Goal: Information Seeking & Learning: Find specific fact

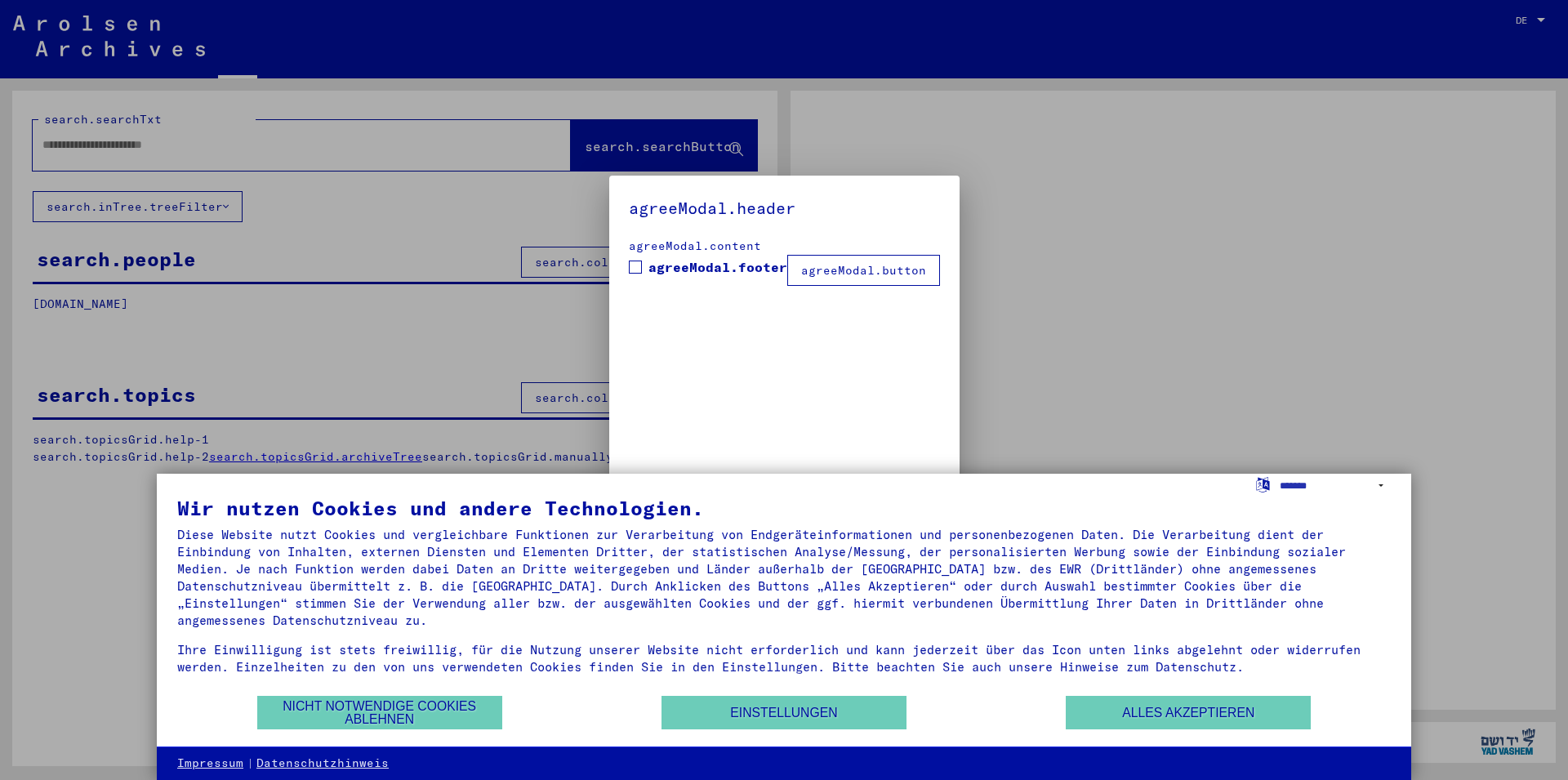
type input "**********"
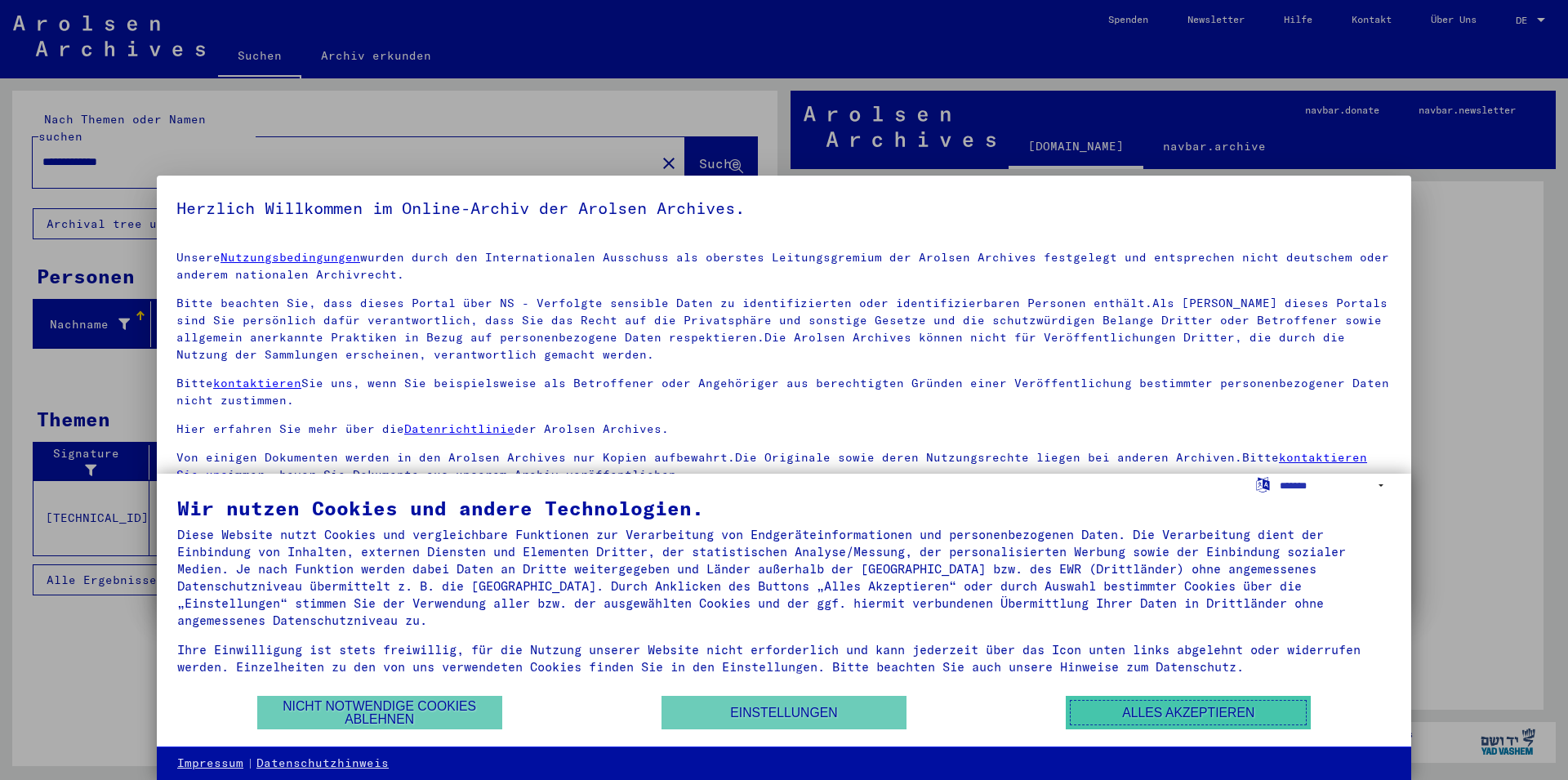
click at [1156, 714] on button "Alles akzeptieren" at bounding box center [1189, 712] width 245 height 33
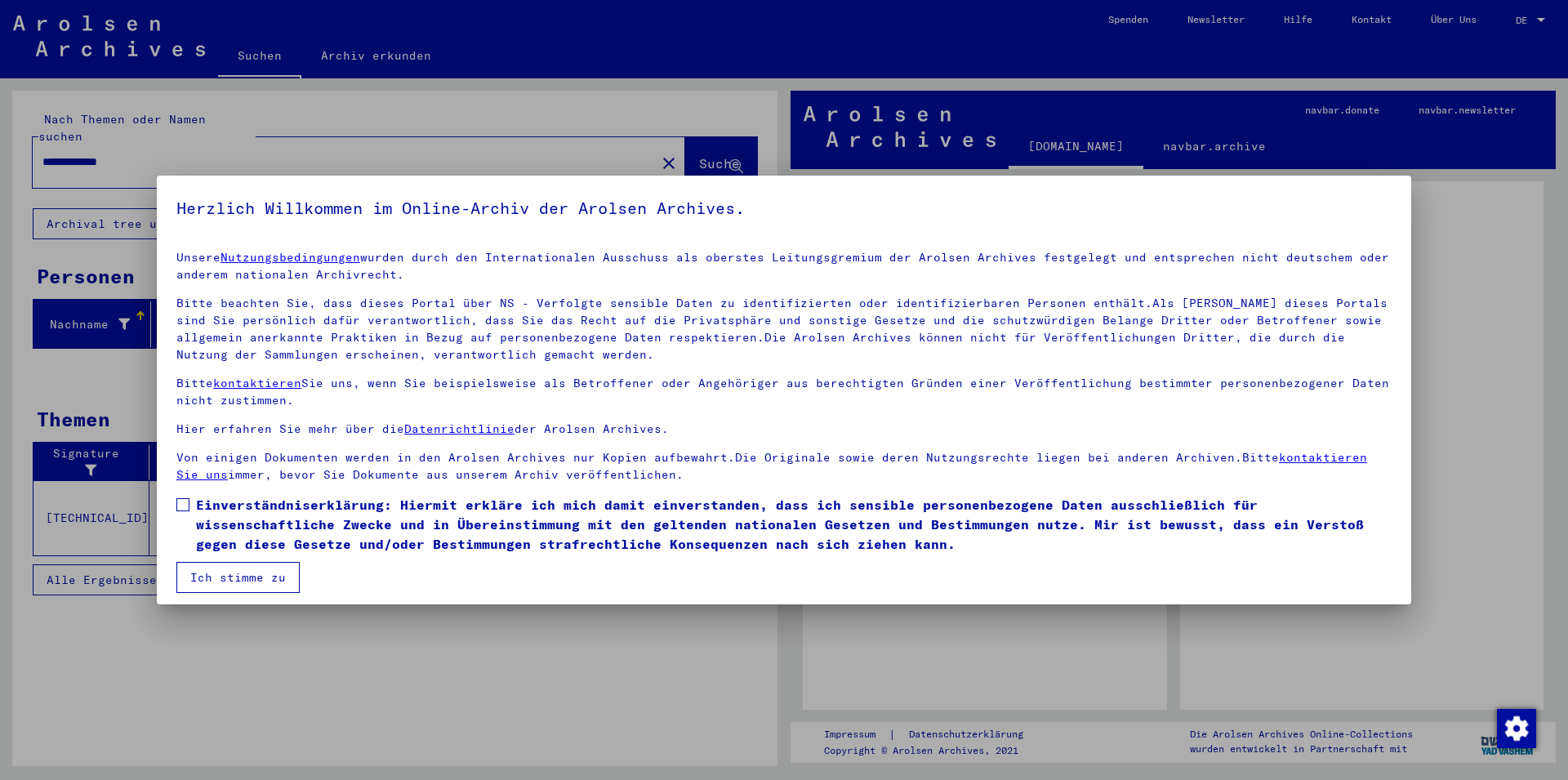
click at [184, 504] on span at bounding box center [183, 505] width 13 height 13
click at [252, 567] on button "Ich stimme zu" at bounding box center [238, 577] width 124 height 31
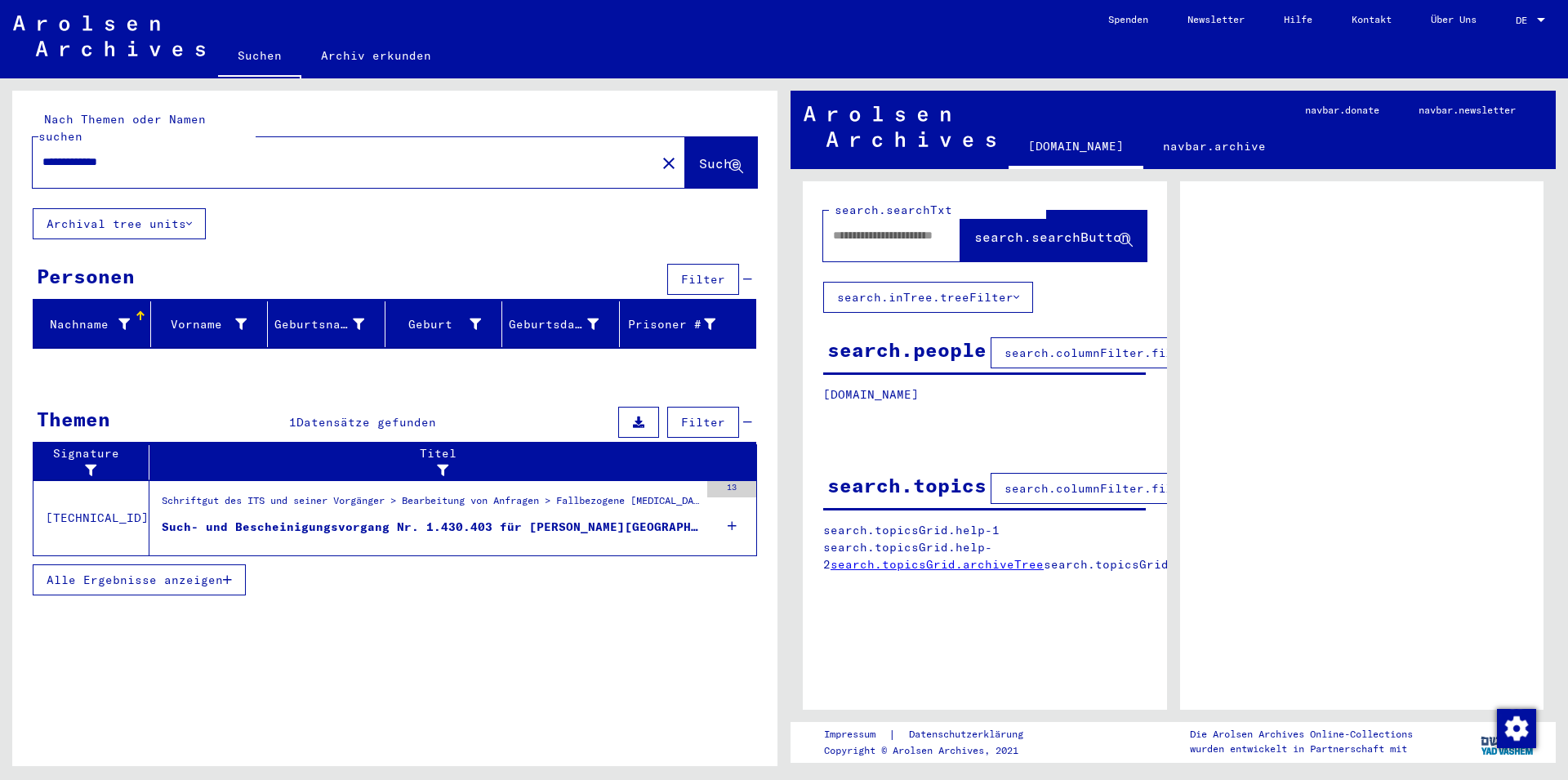
click at [575, 519] on div "Such- und Bescheinigungsvorgang Nr. 1.430.403 für [PERSON_NAME][GEOGRAPHIC_DATA…" at bounding box center [430, 527] width 537 height 17
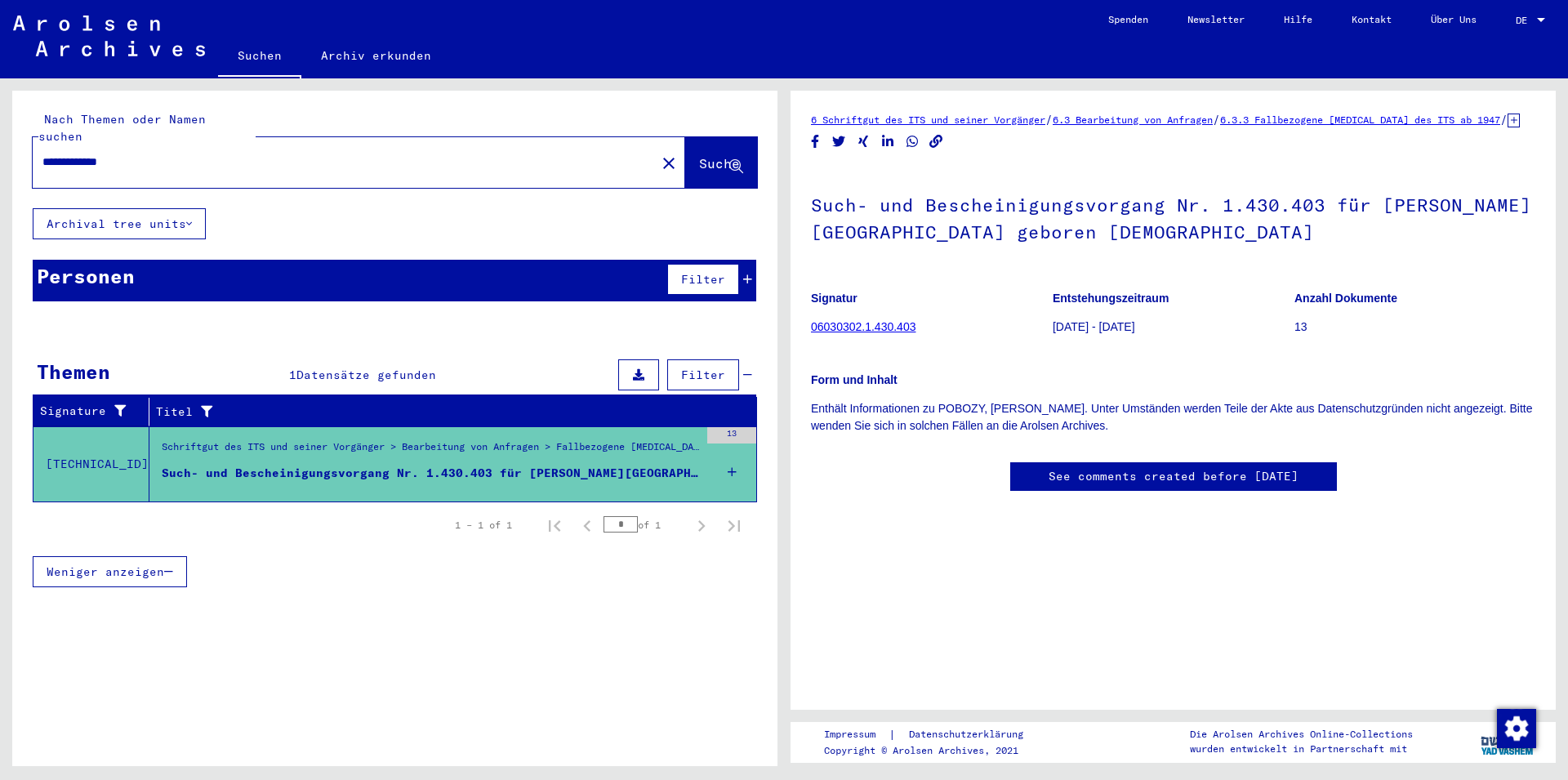
click at [867, 333] on link "06030302.1.430.403" at bounding box center [863, 327] width 104 height 13
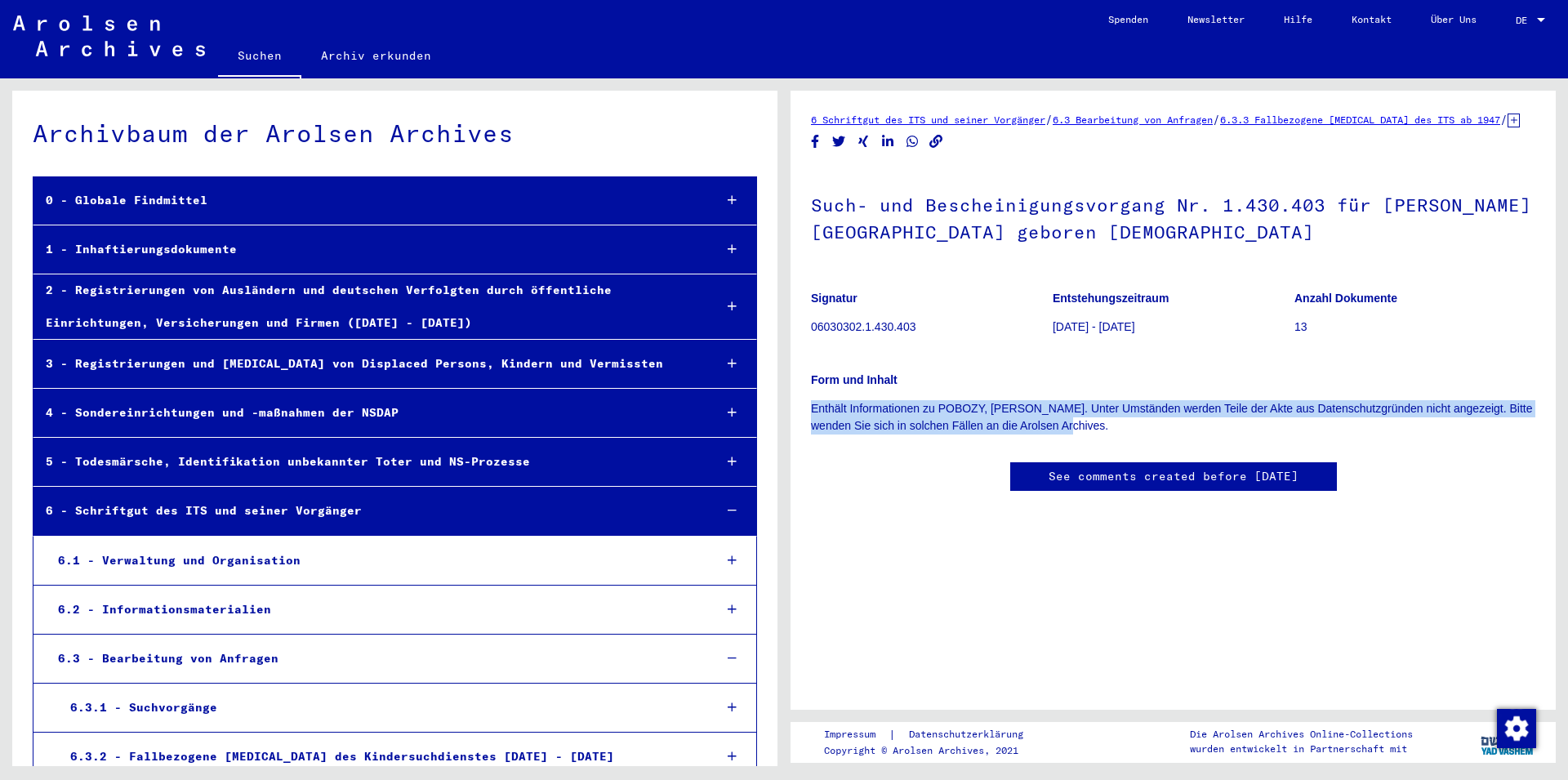
drag, startPoint x: 812, startPoint y: 424, endPoint x: 1114, endPoint y: 444, distance: 302.7
click at [1114, 434] on p "Enthält Informationen zu POBOZY, [PERSON_NAME]. Unter Umständen werden Teile de…" at bounding box center [1173, 417] width 725 height 34
copy p "Enthält Informationen zu POBOZY, [PERSON_NAME]. Unter Umständen werden Teile de…"
click at [1051, 485] on link "See comments created before [DATE]" at bounding box center [1173, 476] width 250 height 17
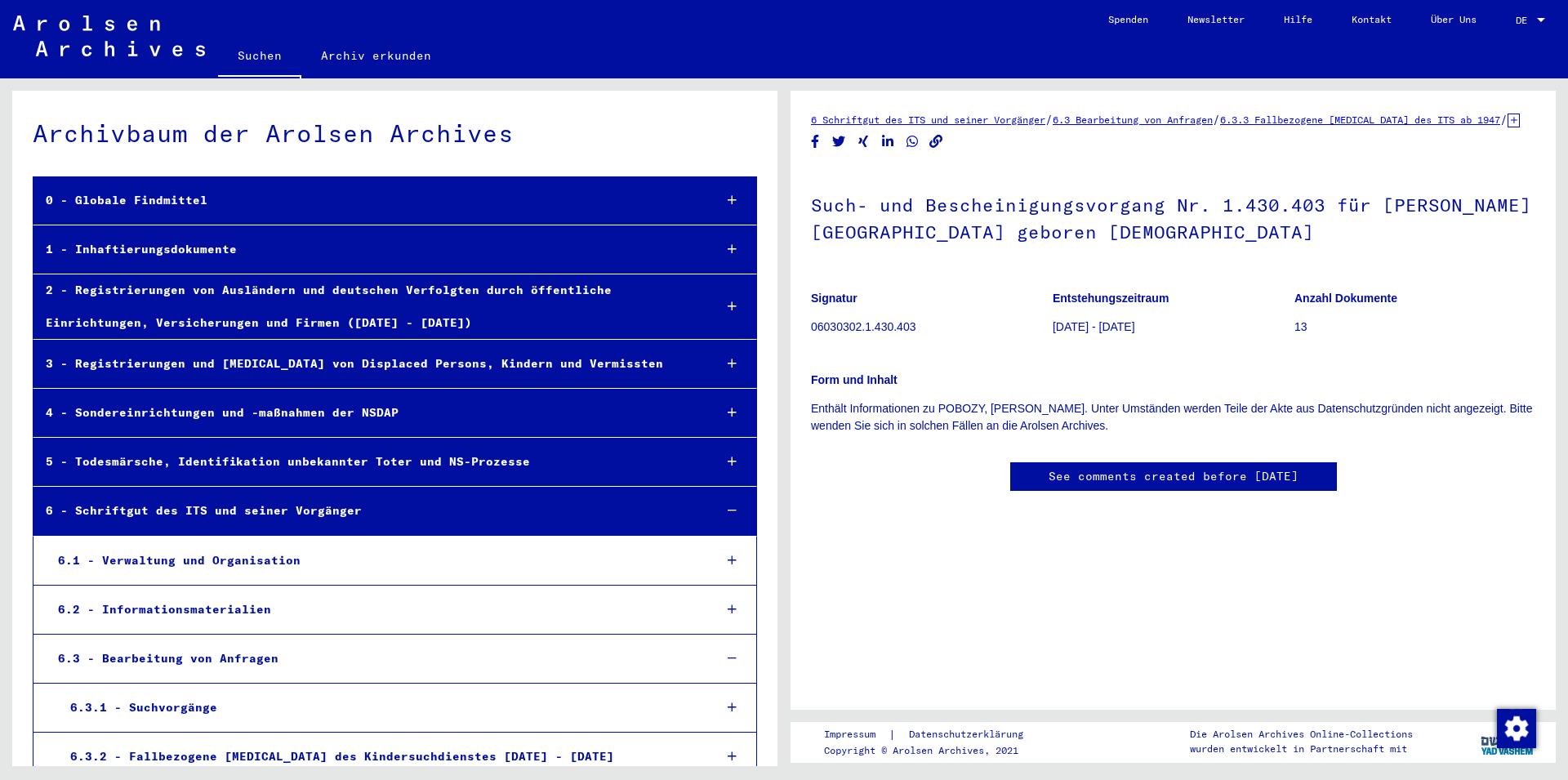
click at [1360, 434] on p "Enthält Informationen zu POBOZY, [PERSON_NAME]. Unter Umständen werden Teile de…" at bounding box center [1173, 417] width 725 height 34
drag, startPoint x: 1286, startPoint y: 310, endPoint x: 1418, endPoint y: 308, distance: 132.0
click at [1418, 307] on p "Anzahl Dokumente" at bounding box center [1415, 298] width 241 height 17
copy b "Anzahl Dokumente"
click at [1321, 352] on figure "Anzahl Dokumente 13" at bounding box center [1415, 315] width 241 height 74
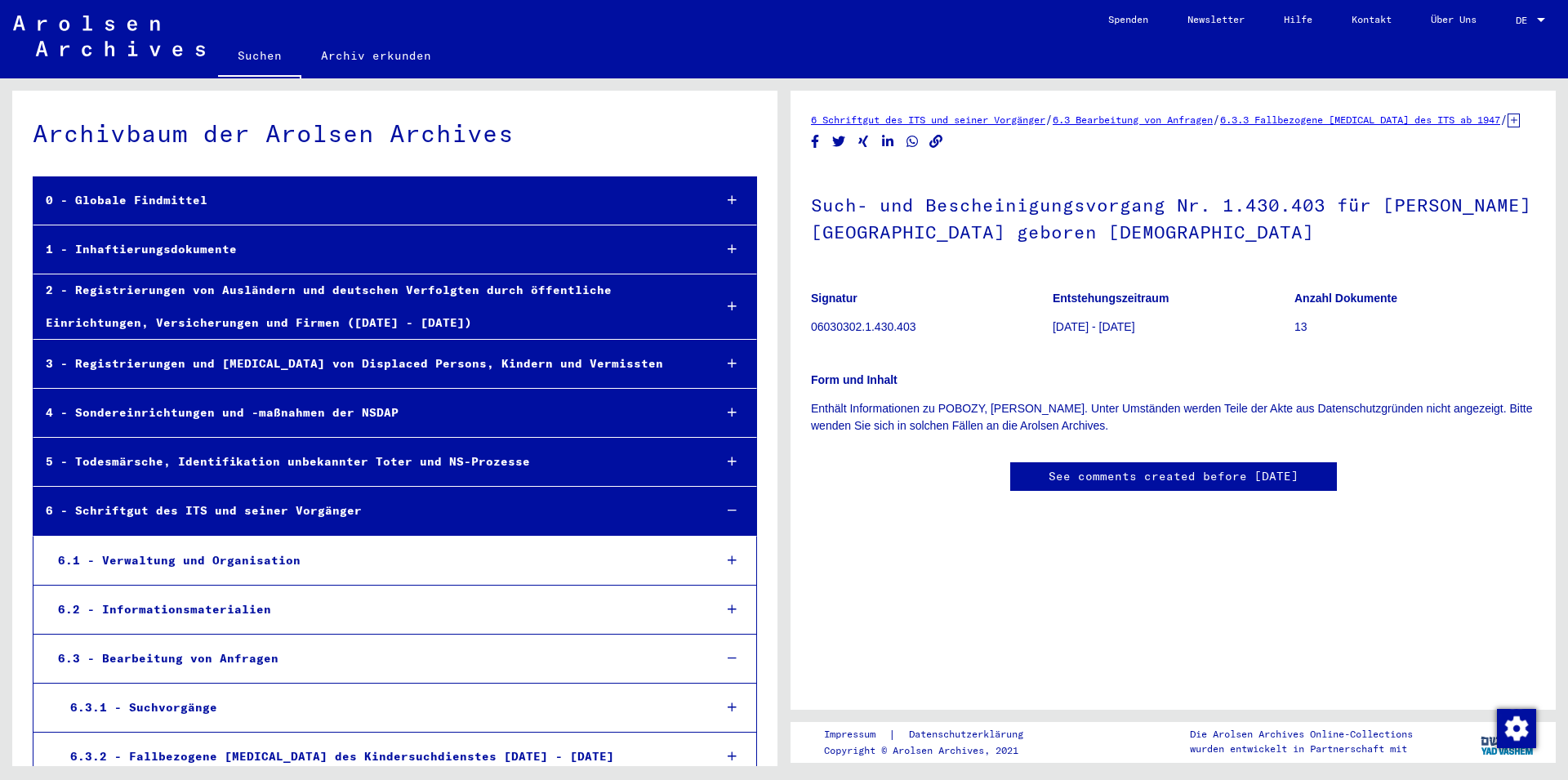
click at [1208, 485] on link "See comments created before [DATE]" at bounding box center [1173, 476] width 250 height 17
drag, startPoint x: 812, startPoint y: 343, endPoint x: 1102, endPoint y: 343, distance: 290.0
click at [1052, 343] on mat-grid-tile "Signatur 06030302.1.430.403" at bounding box center [931, 315] width 241 height 74
drag, startPoint x: 811, startPoint y: 312, endPoint x: 1420, endPoint y: 353, distance: 610.4
click at [1052, 352] on mat-grid-tile "Signatur 06030302.1.430.403" at bounding box center [931, 315] width 241 height 74
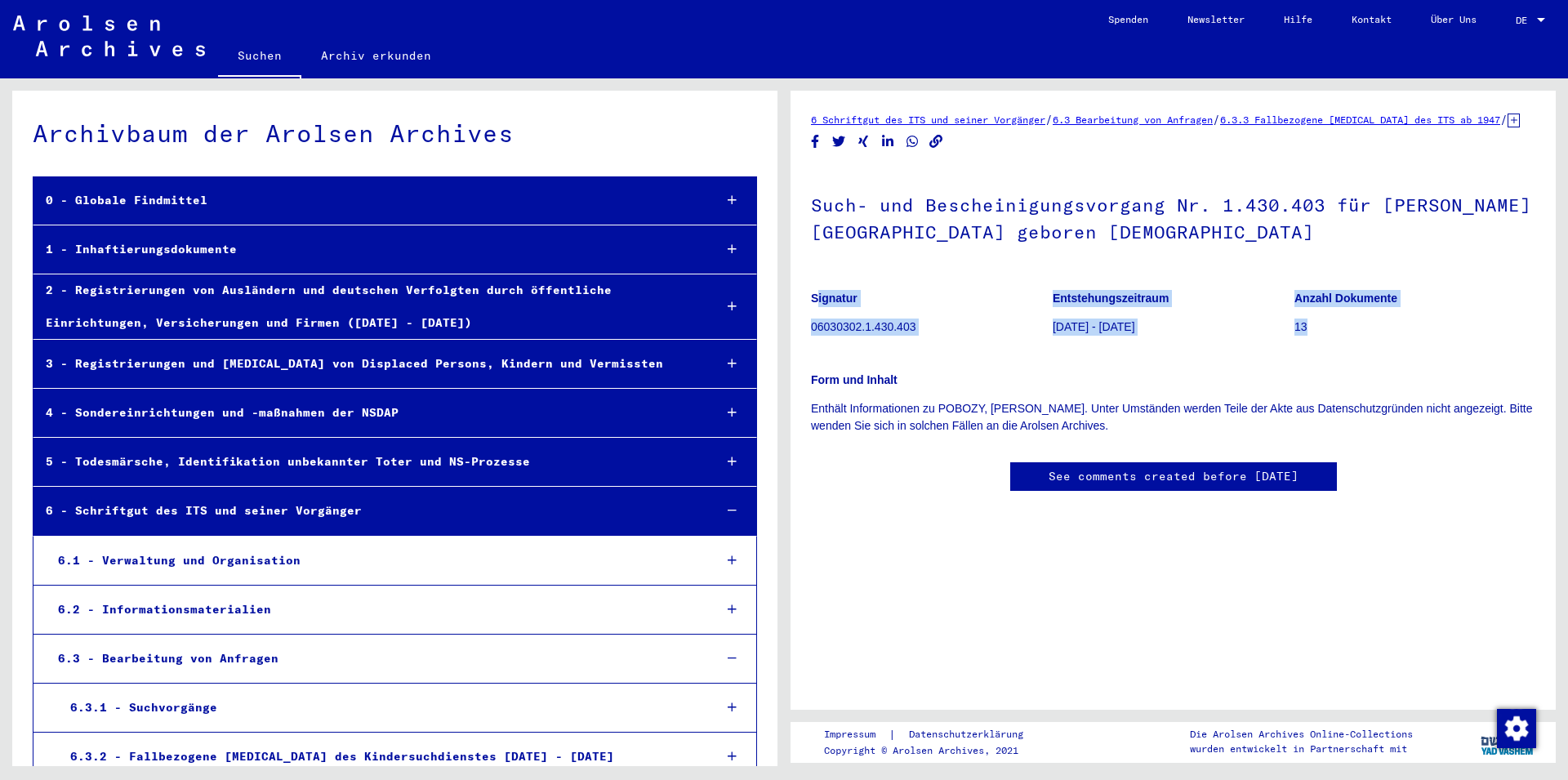
copy div "Signatur 06030302.1.430.403 Entstehungszeitraum [DATE] - [DATE] Anzahl Dokument…"
click at [896, 307] on p "Signatur" at bounding box center [931, 298] width 241 height 17
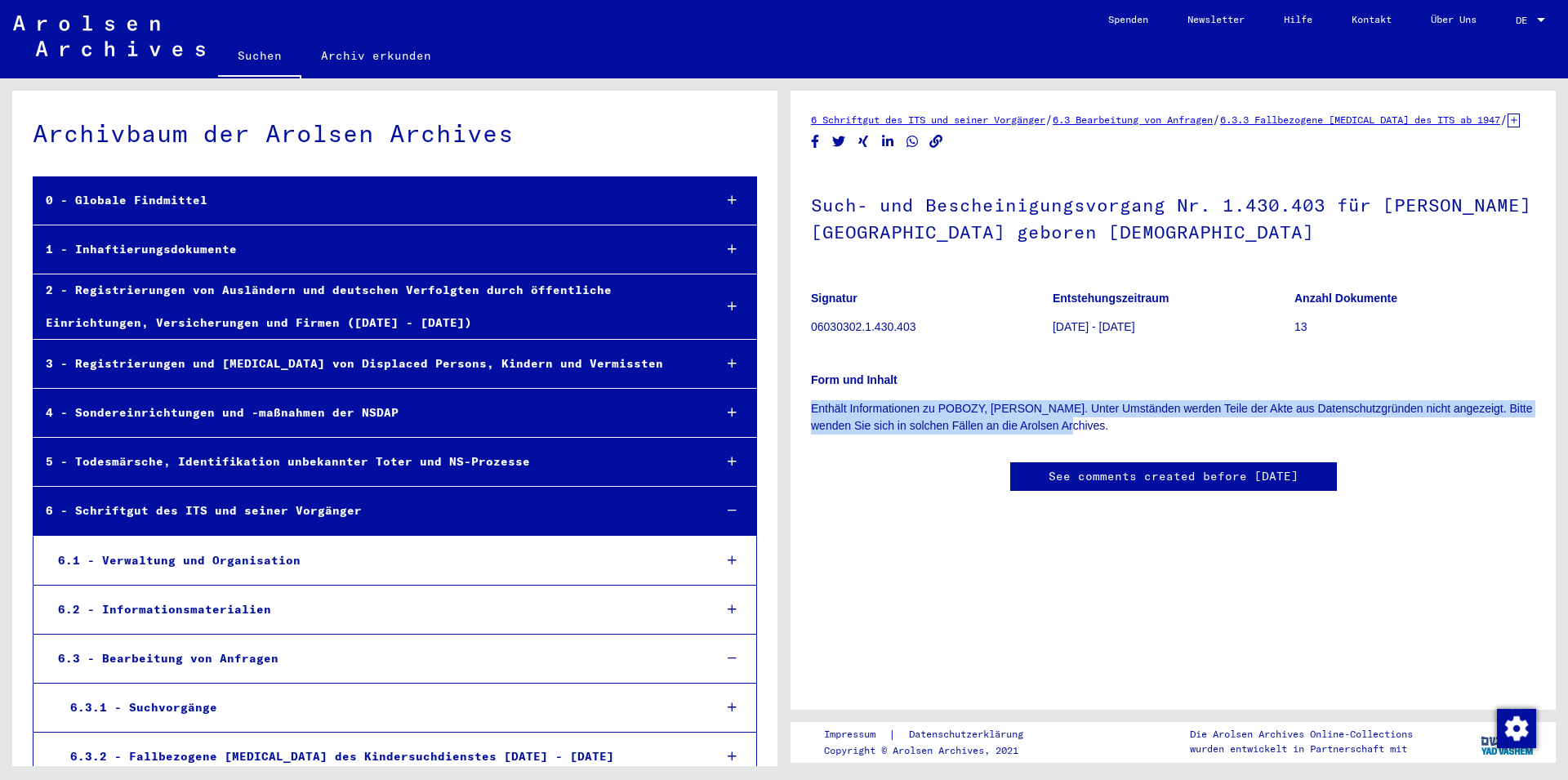
drag, startPoint x: 811, startPoint y: 424, endPoint x: 1116, endPoint y: 446, distance: 305.8
click at [1116, 434] on p "Enthält Informationen zu POBOZY, [PERSON_NAME]. Unter Umständen werden Teile de…" at bounding box center [1173, 417] width 725 height 34
copy p "Enthält Informationen zu POBOZY, [PERSON_NAME]. Unter Umständen werden Teile de…"
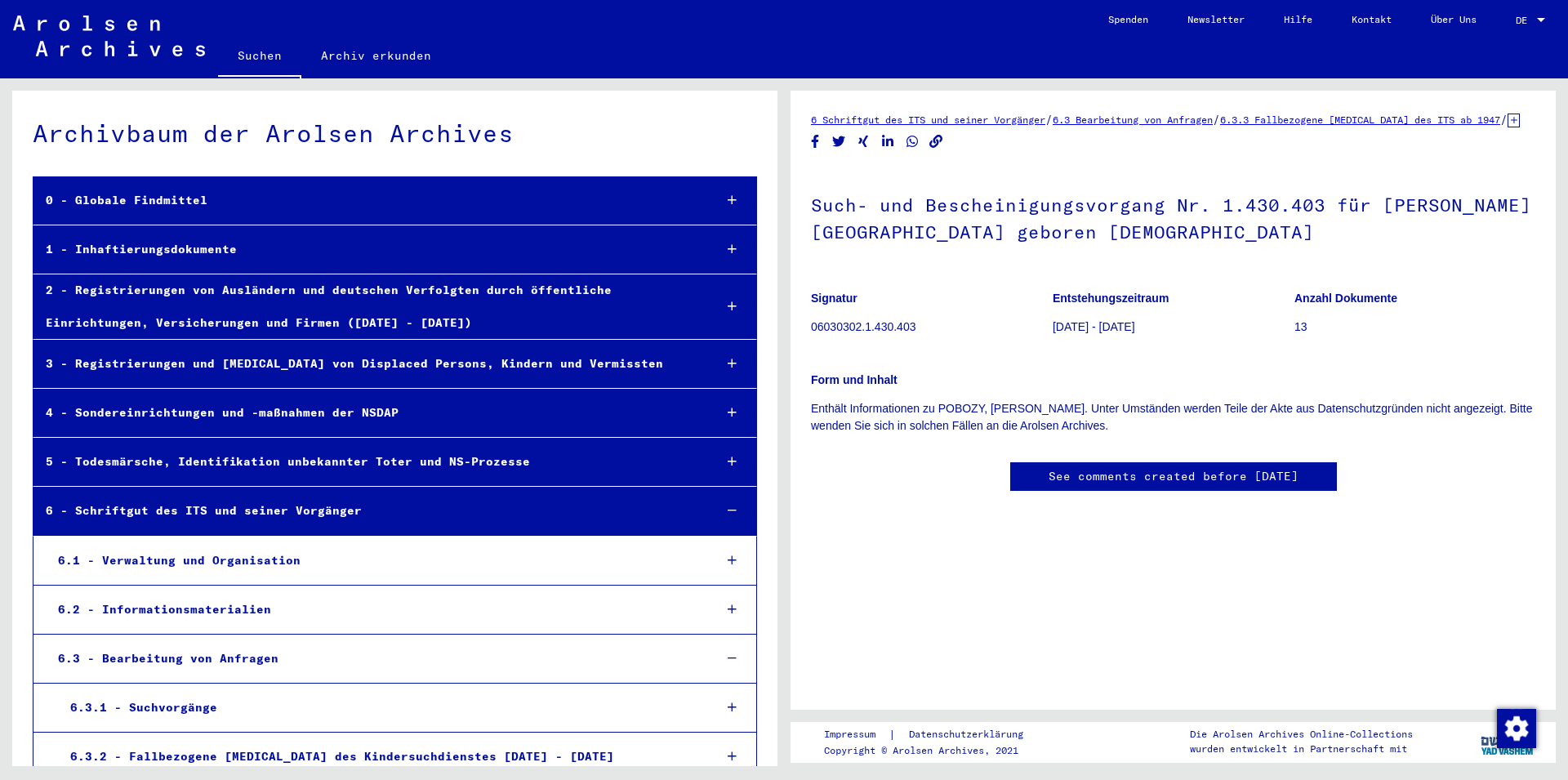
click at [850, 479] on div "6 Schriftgut des ITS und seiner Vorgänger / 6.3 Bearbeitung von Anfragen / 6.3.…" at bounding box center [1173, 317] width 725 height 413
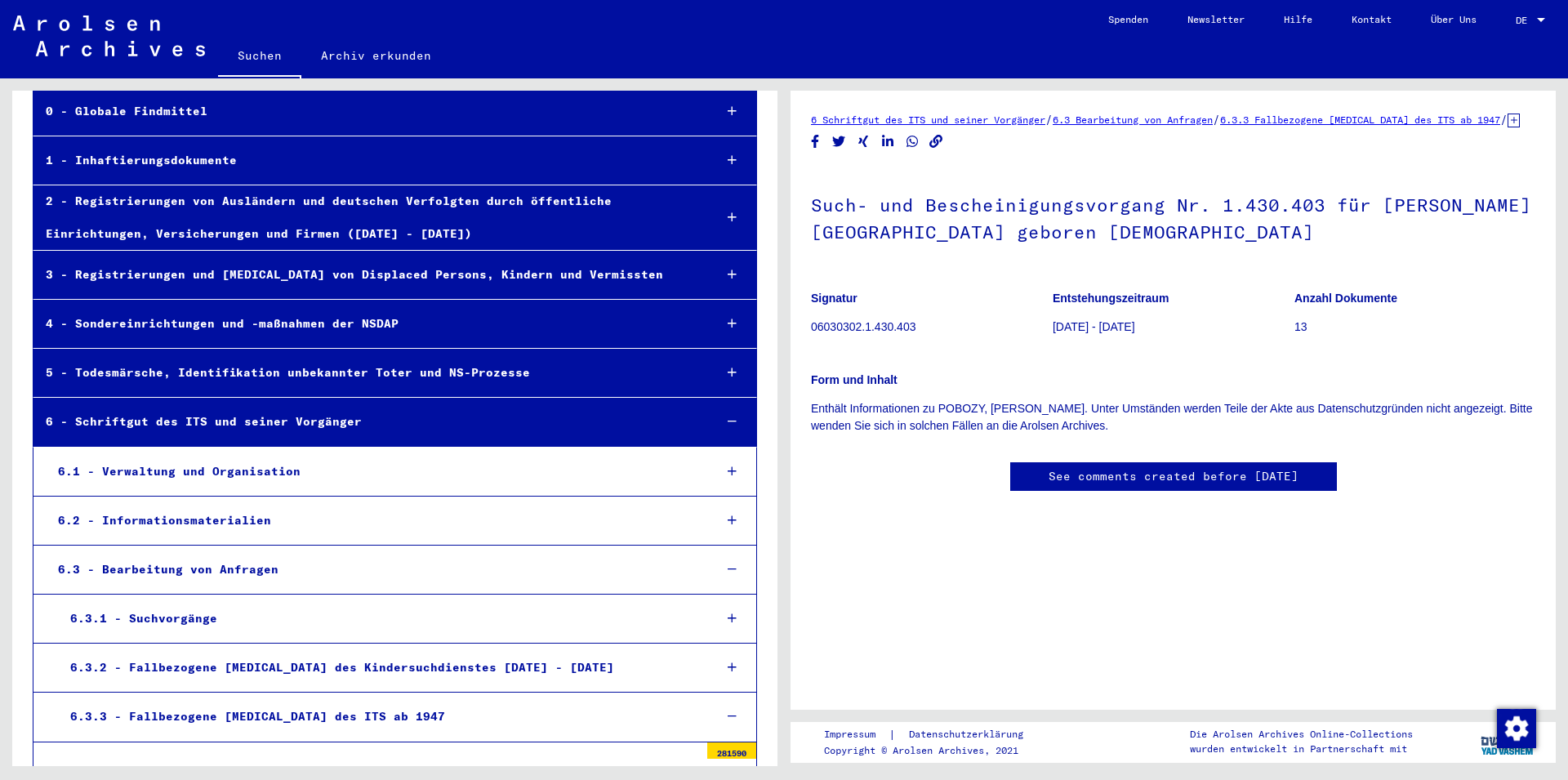
scroll to position [88, 0]
